Goal: Information Seeking & Learning: Check status

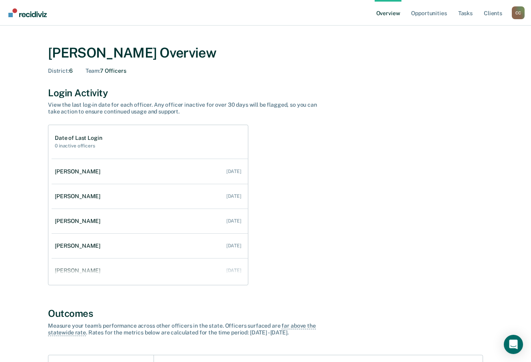
click at [514, 20] on div "Cummings, Cliff C C Profile How it works Go to Operations Log Out" at bounding box center [518, 13] width 13 height 14
click at [516, 17] on div "C C" at bounding box center [518, 12] width 13 height 13
click at [473, 65] on link "Go to Operations" at bounding box center [486, 62] width 52 height 7
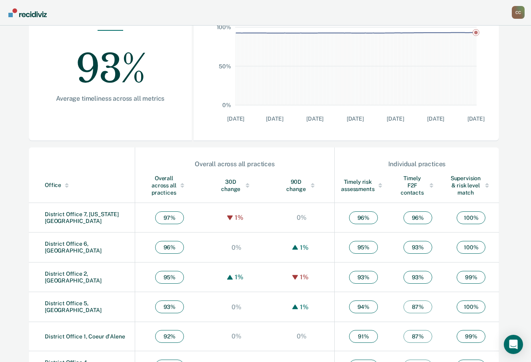
scroll to position [200, 0]
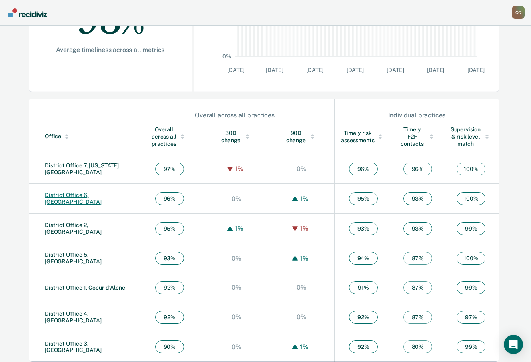
click at [80, 200] on link "District Office 6, [GEOGRAPHIC_DATA]" at bounding box center [73, 198] width 57 height 13
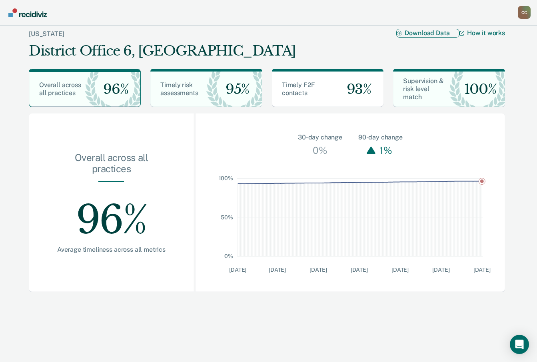
click at [444, 33] on button "Download Data" at bounding box center [427, 33] width 63 height 8
click at [344, 96] on span "93%" at bounding box center [355, 89] width 31 height 16
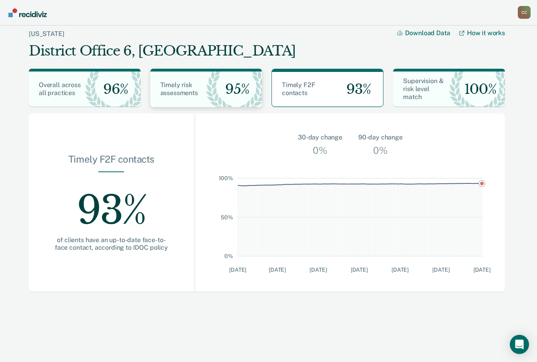
click at [232, 86] on span "95%" at bounding box center [234, 89] width 30 height 16
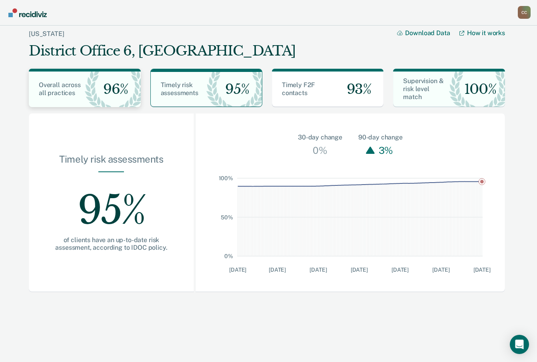
click at [133, 87] on div "96%" at bounding box center [113, 90] width 56 height 36
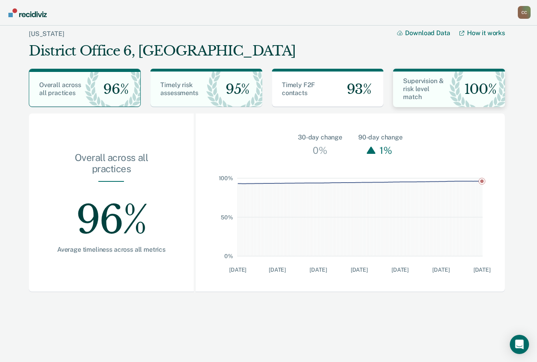
click at [477, 99] on div "100%" at bounding box center [477, 90] width 56 height 36
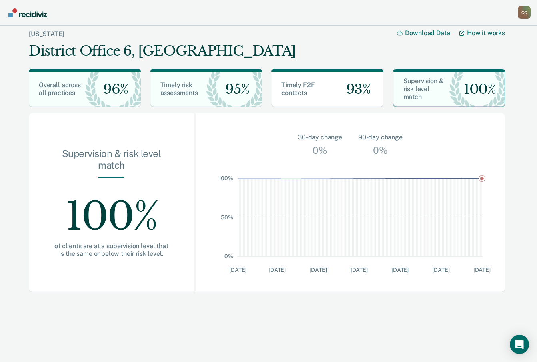
click at [526, 10] on div "C C" at bounding box center [524, 12] width 13 height 13
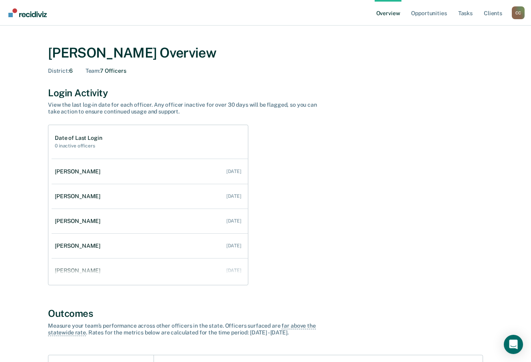
click at [518, 11] on div "C C" at bounding box center [518, 12] width 13 height 13
click at [466, 61] on link "Go to Operations" at bounding box center [486, 62] width 52 height 7
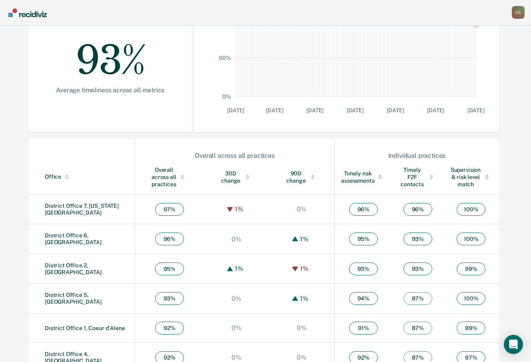
scroll to position [160, 0]
click at [85, 238] on link "District Office 6, [GEOGRAPHIC_DATA]" at bounding box center [73, 238] width 57 height 13
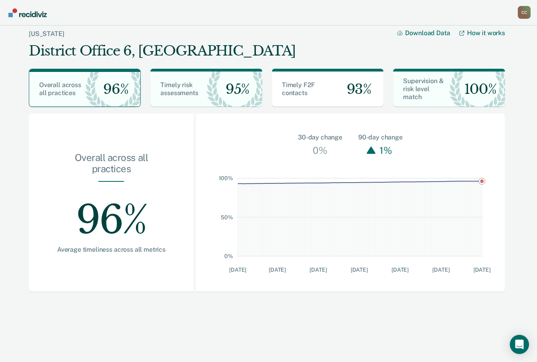
click at [522, 10] on div "C C" at bounding box center [524, 12] width 13 height 13
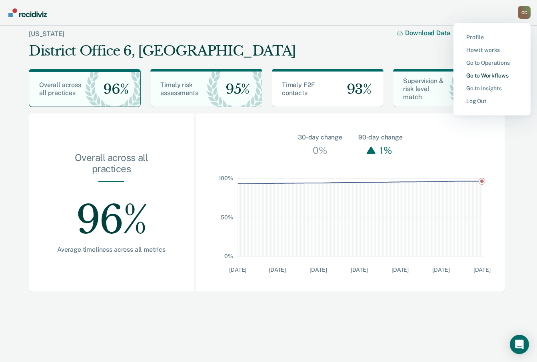
click at [487, 77] on link "Go to Workflows" at bounding box center [492, 75] width 52 height 7
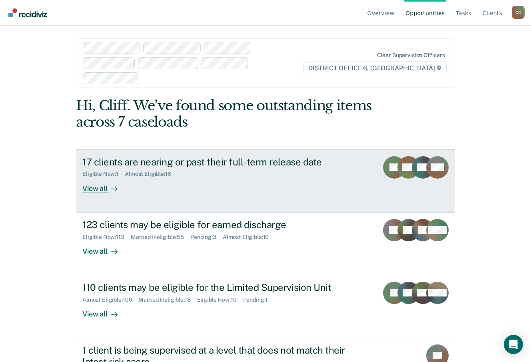
click at [156, 156] on div "17 clients are nearing or past their full-term release date" at bounding box center [222, 162] width 281 height 12
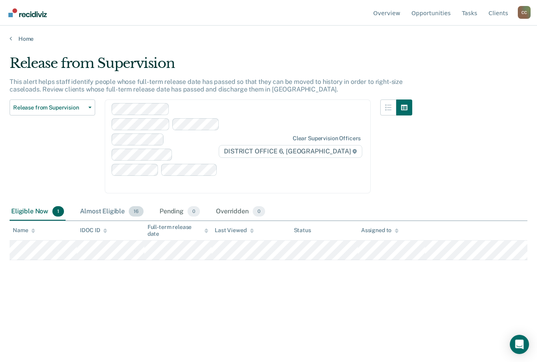
click at [108, 203] on div "Almost Eligible 16" at bounding box center [111, 212] width 67 height 18
